Goal: Task Accomplishment & Management: Use online tool/utility

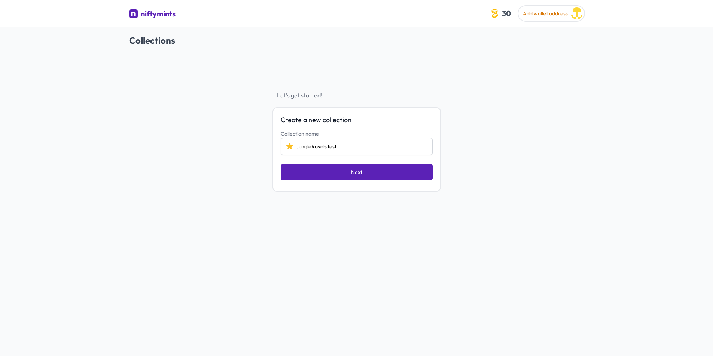
type input "JungleRoyalsTest"
click at [327, 172] on button "Next" at bounding box center [357, 172] width 152 height 16
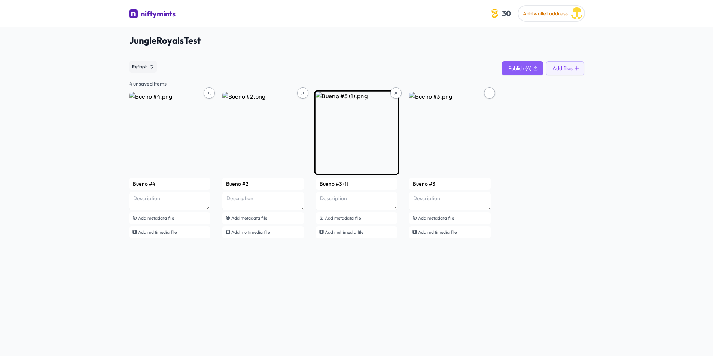
click at [390, 95] on img at bounding box center [356, 133] width 85 height 85
click at [396, 93] on icon at bounding box center [396, 93] width 2 height 2
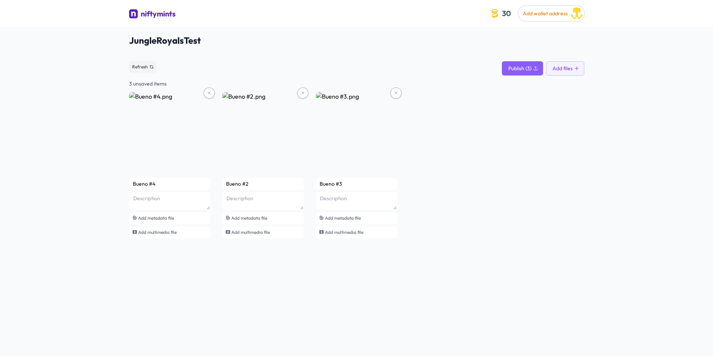
click at [460, 155] on div "Bueno #4 Add metadata file Add multimedia file Bueno #2 Add metadata file Add m…" at bounding box center [356, 166] width 455 height 148
click at [527, 71] on span "Publish (3)" at bounding box center [519, 68] width 23 height 7
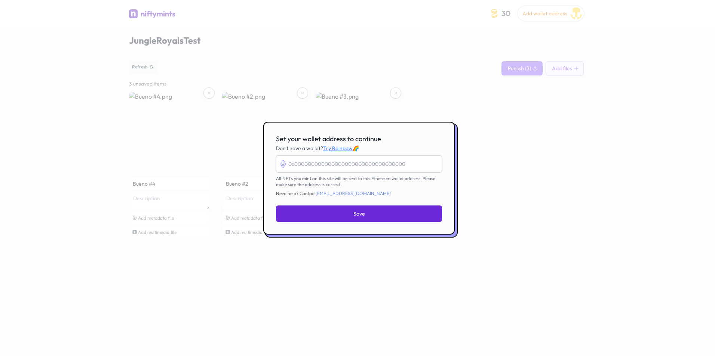
paste input "0xD78724d11986CAaD41C5382854BaB34D6874679f"
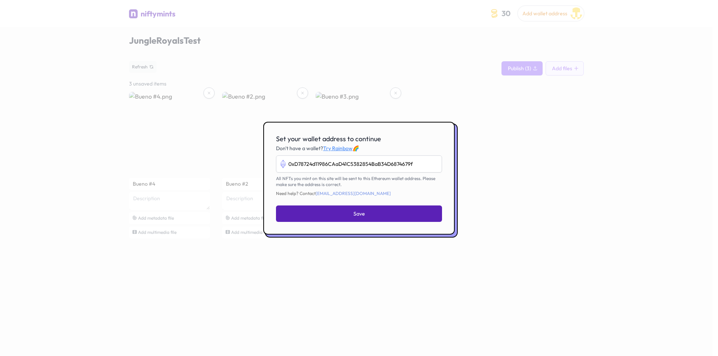
click at [341, 211] on button "Save" at bounding box center [359, 214] width 166 height 16
type input "0xd78724d11986caad41c5382854bab34d6874679f"
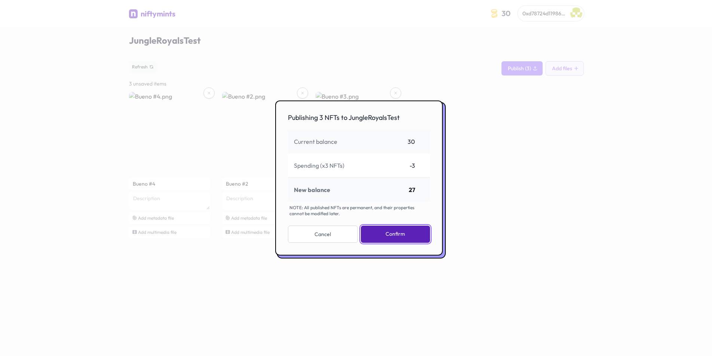
click at [395, 232] on button "Confirm" at bounding box center [395, 234] width 69 height 17
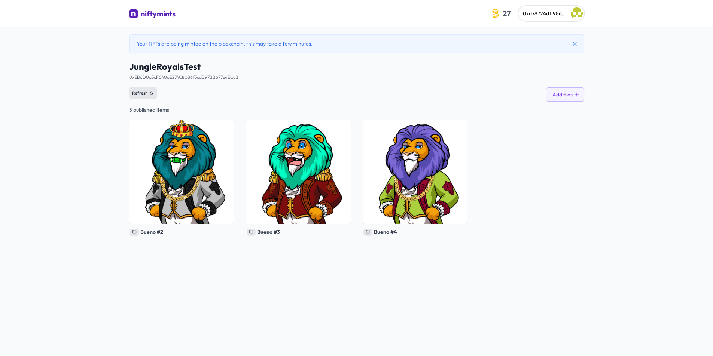
click at [153, 92] on icon at bounding box center [151, 93] width 4 height 4
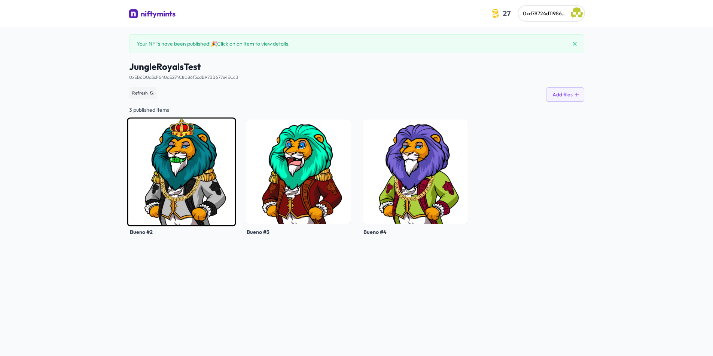
click at [202, 177] on img at bounding box center [181, 171] width 109 height 109
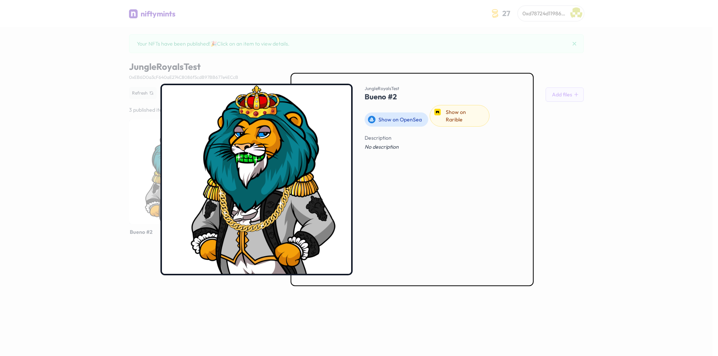
click at [405, 113] on link "Show on OpenSea" at bounding box center [397, 120] width 64 height 14
click at [459, 232] on div "Description No description" at bounding box center [443, 201] width 156 height 137
drag, startPoint x: 117, startPoint y: 157, endPoint x: 99, endPoint y: 175, distance: 25.4
click at [114, 160] on div at bounding box center [359, 178] width 718 height 356
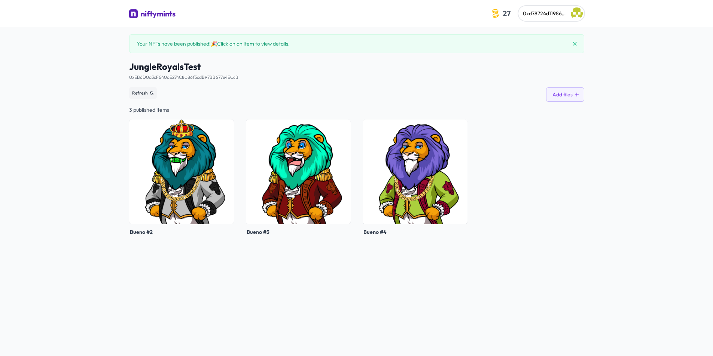
click at [95, 180] on div "Your NFTs have been published! 🎉 Click on an item to view details. JungleRoyals…" at bounding box center [356, 205] width 713 height 356
click at [565, 99] on button "Add files" at bounding box center [565, 95] width 38 height 14
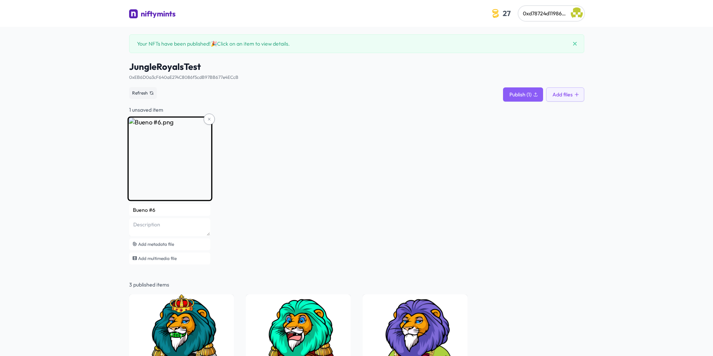
click at [153, 212] on input "Bueno #6" at bounding box center [170, 210] width 82 height 12
drag, startPoint x: 160, startPoint y: 210, endPoint x: 114, endPoint y: 209, distance: 45.7
click at [114, 209] on div "Your NFTs have been published! 🎉 Click on an item to view details. JungleRoyals…" at bounding box center [356, 223] width 713 height 392
type input "l"
click at [208, 119] on icon at bounding box center [209, 119] width 4 height 4
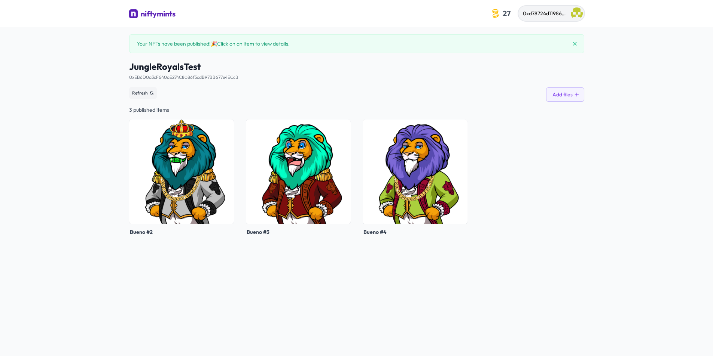
click at [571, 12] on img "button" at bounding box center [576, 13] width 12 height 12
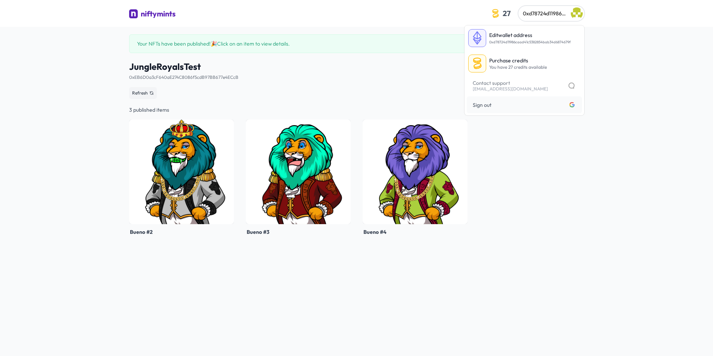
click at [523, 146] on div "Bueno #2 Bueno #3 Bueno #4" at bounding box center [356, 178] width 455 height 117
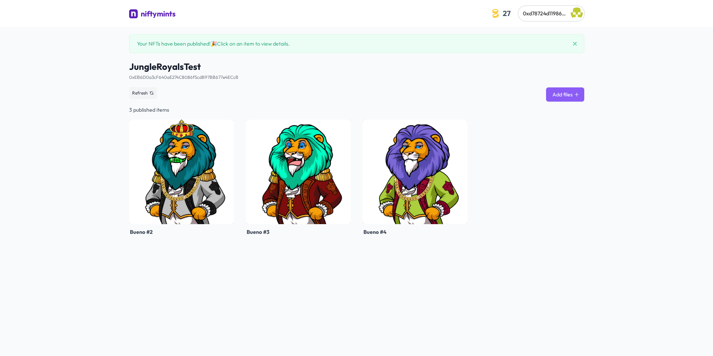
click at [574, 92] on icon at bounding box center [576, 94] width 5 height 5
click at [150, 88] on button "Refresh" at bounding box center [143, 93] width 28 height 12
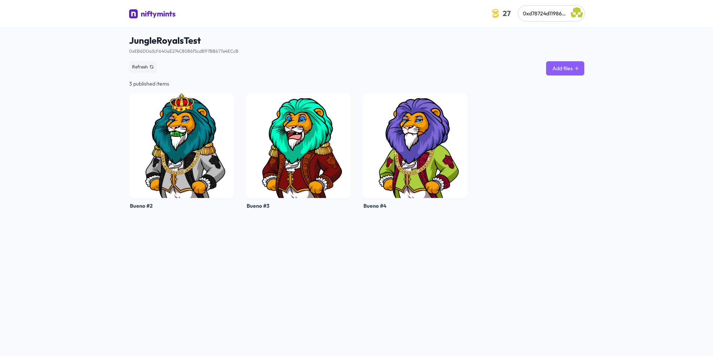
click at [572, 68] on button "Add files" at bounding box center [565, 68] width 38 height 14
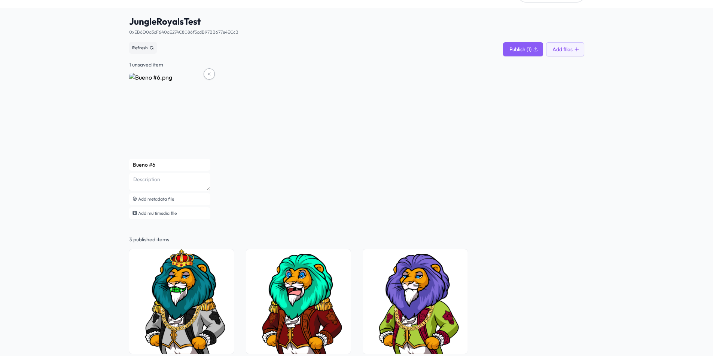
scroll to position [36, 0]
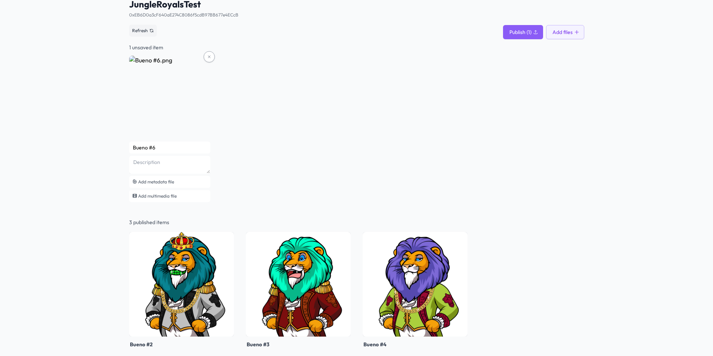
drag, startPoint x: 170, startPoint y: 149, endPoint x: 114, endPoint y: 145, distance: 56.2
click at [114, 145] on div "JungleRoyalsTest 0xEB6D0a3cF640aE274C8086f5cdB97BB677e4ECcB See smart contract …" at bounding box center [356, 174] width 713 height 366
type input "Lion Mane 1"
click at [356, 153] on div "Lion Mane 1 Add metadata file Add multimedia file" at bounding box center [356, 130] width 455 height 148
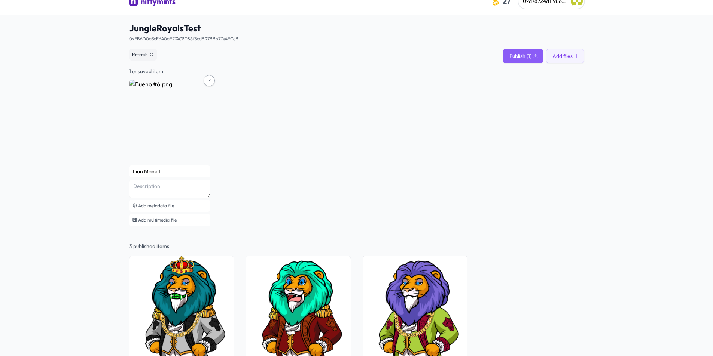
scroll to position [0, 0]
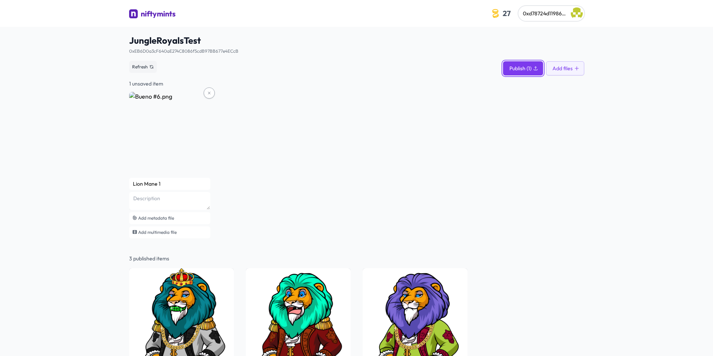
click at [514, 70] on span "Publish (1)" at bounding box center [520, 68] width 22 height 7
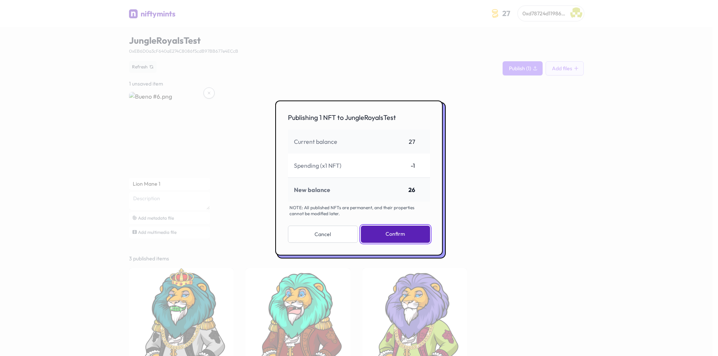
click at [398, 236] on button "Confirm" at bounding box center [395, 234] width 69 height 17
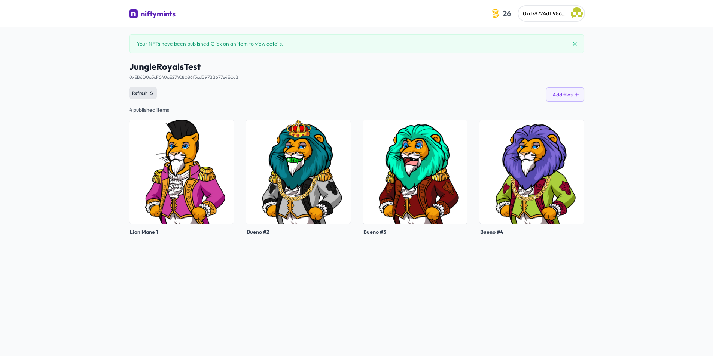
click at [149, 92] on icon at bounding box center [151, 93] width 4 height 4
